Goal: Information Seeking & Learning: Learn about a topic

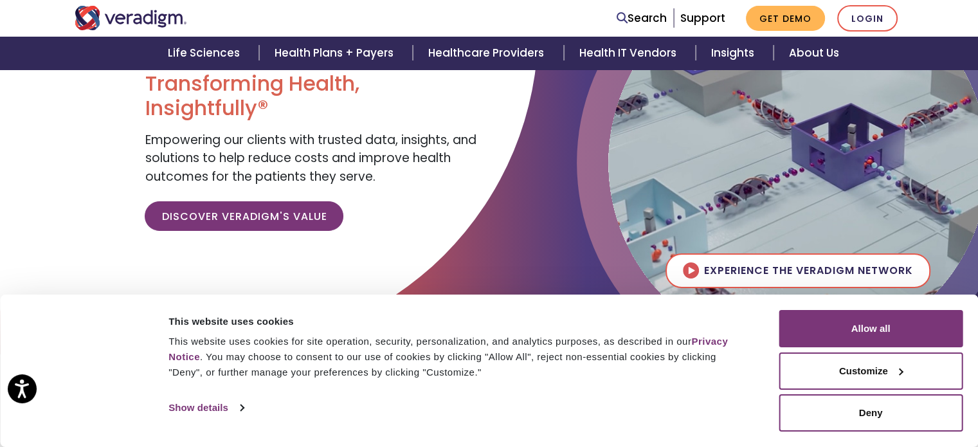
scroll to position [193, 0]
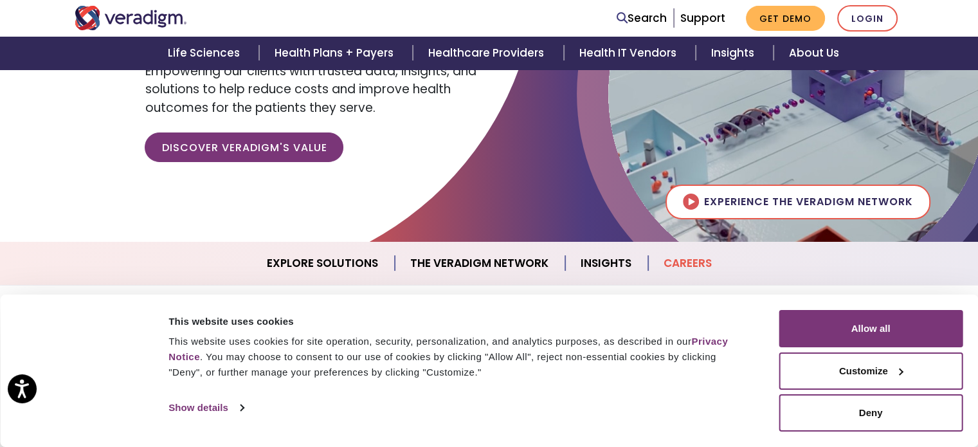
click at [698, 267] on link "Careers" at bounding box center [687, 263] width 79 height 33
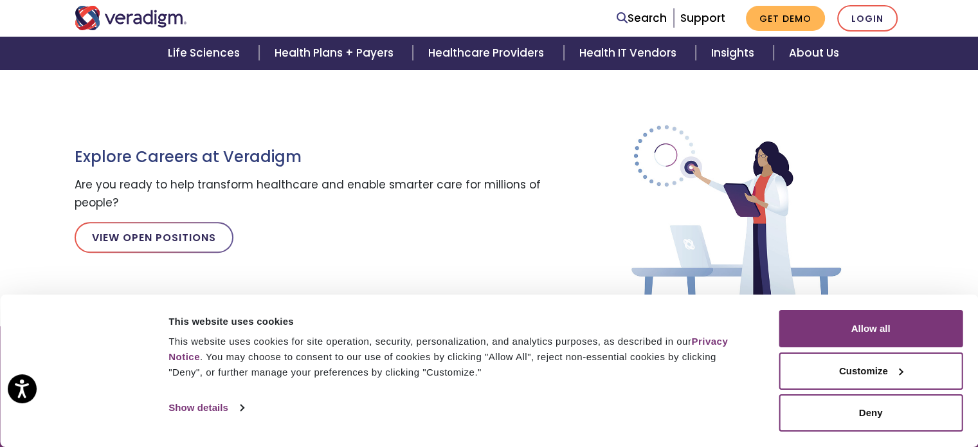
scroll to position [1345, 0]
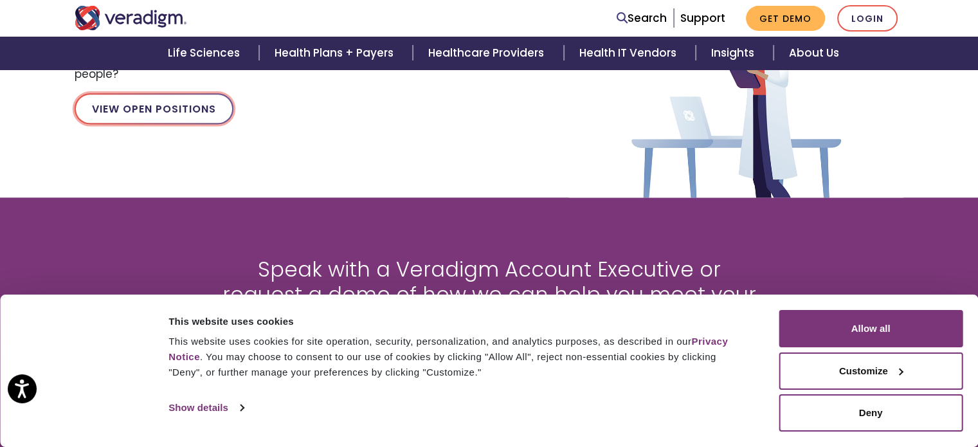
click at [209, 108] on link "View Open Positions" at bounding box center [154, 108] width 159 height 31
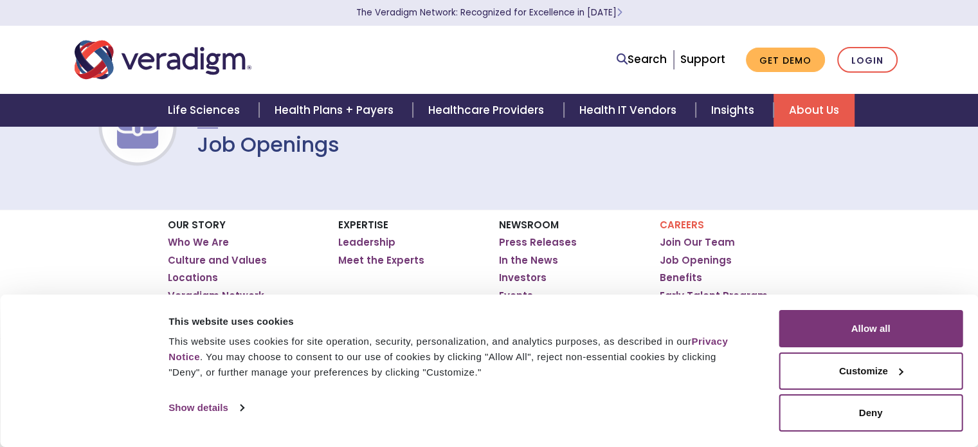
scroll to position [129, 0]
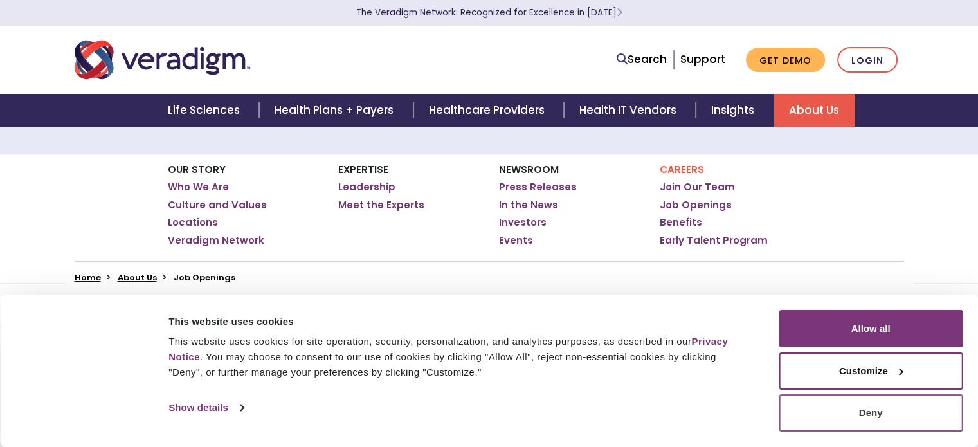
click at [898, 415] on button "Deny" at bounding box center [871, 412] width 184 height 37
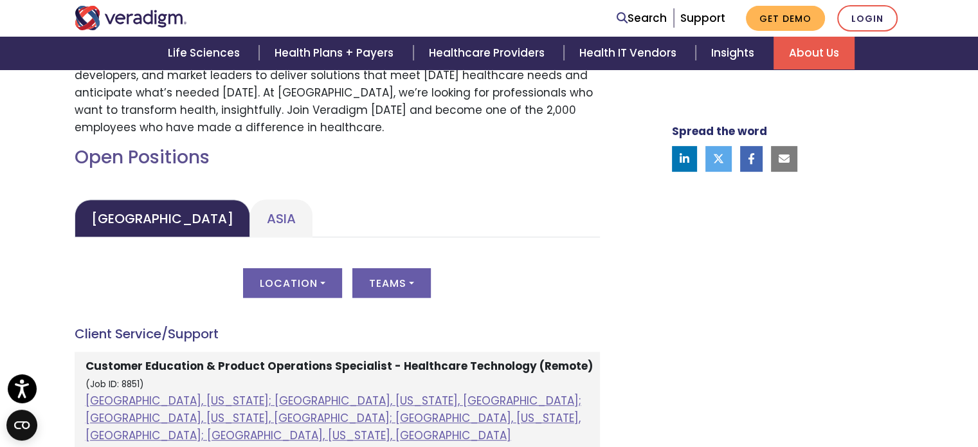
scroll to position [579, 0]
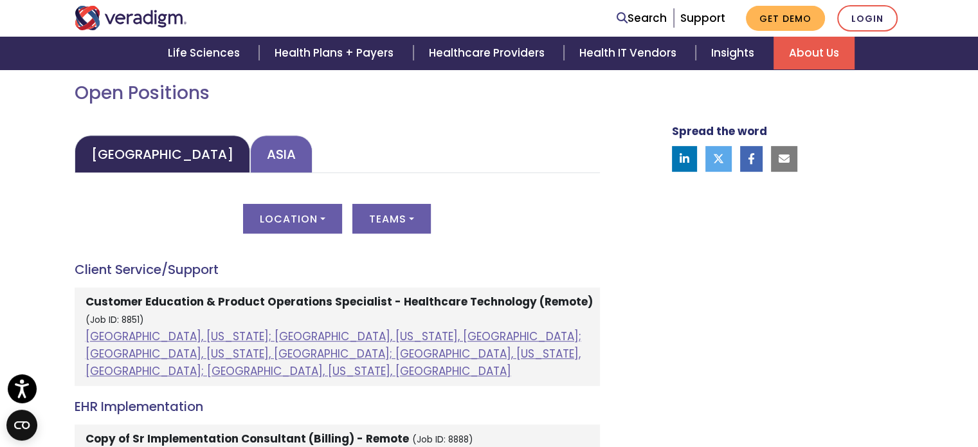
click at [250, 161] on link "Asia" at bounding box center [281, 154] width 62 height 38
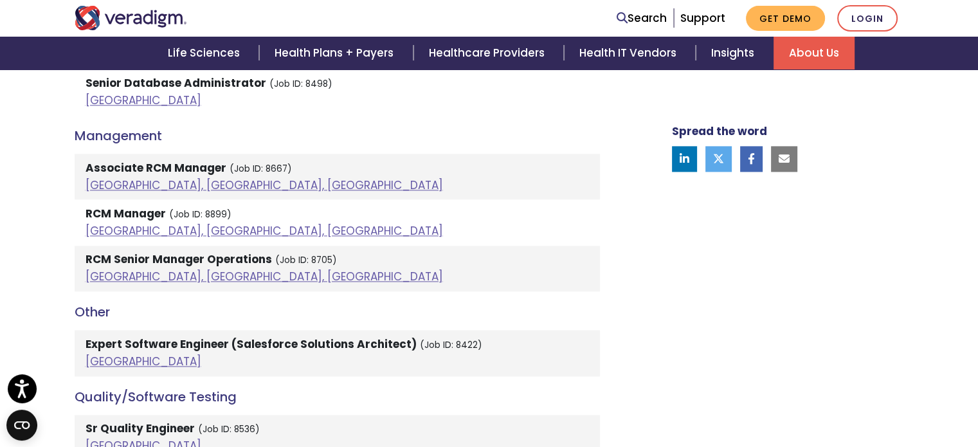
scroll to position [1736, 0]
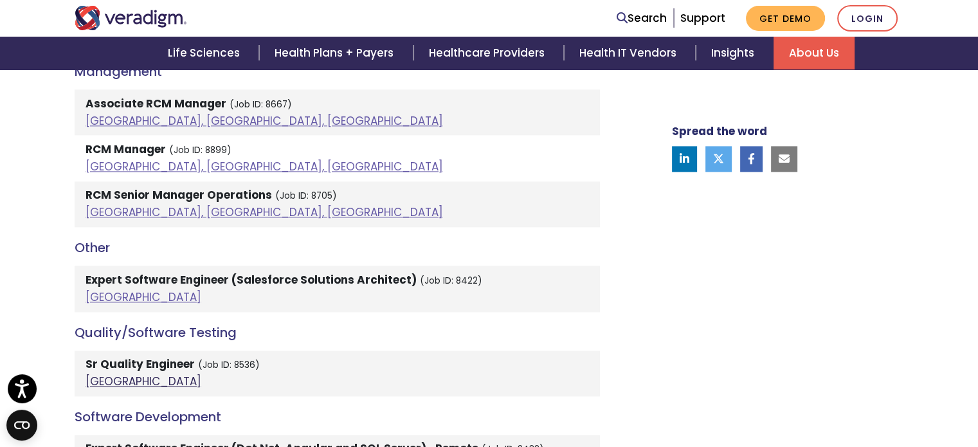
click at [95, 374] on link "[GEOGRAPHIC_DATA]" at bounding box center [144, 381] width 116 height 15
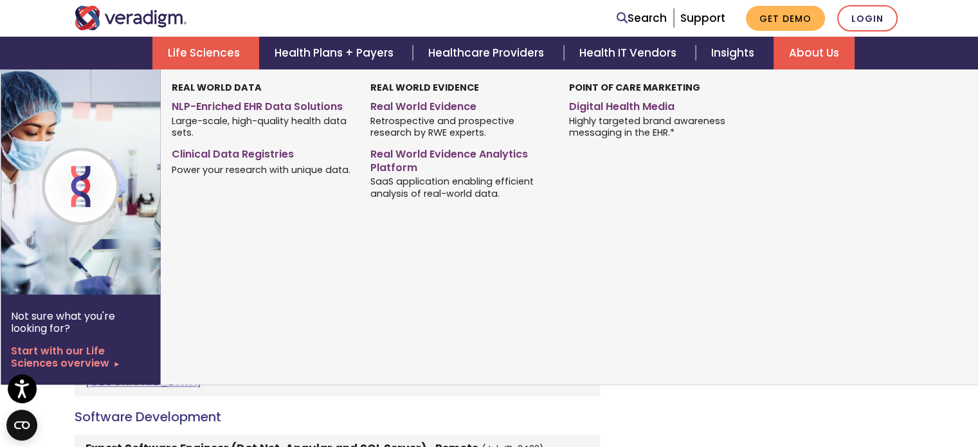
click at [174, 48] on link "Life Sciences" at bounding box center [205, 53] width 107 height 33
